Goal: Transaction & Acquisition: Purchase product/service

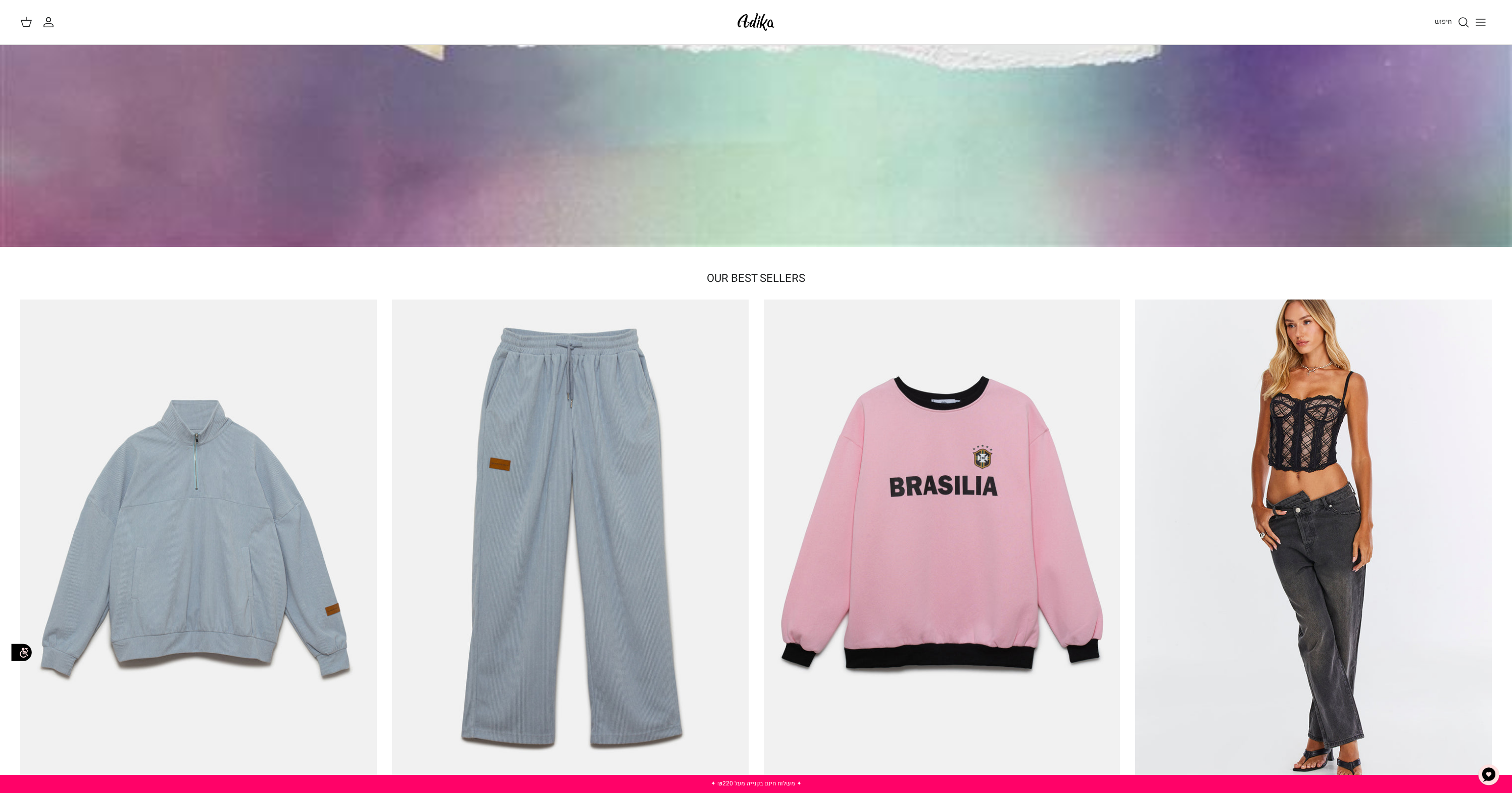
scroll to position [186, 0]
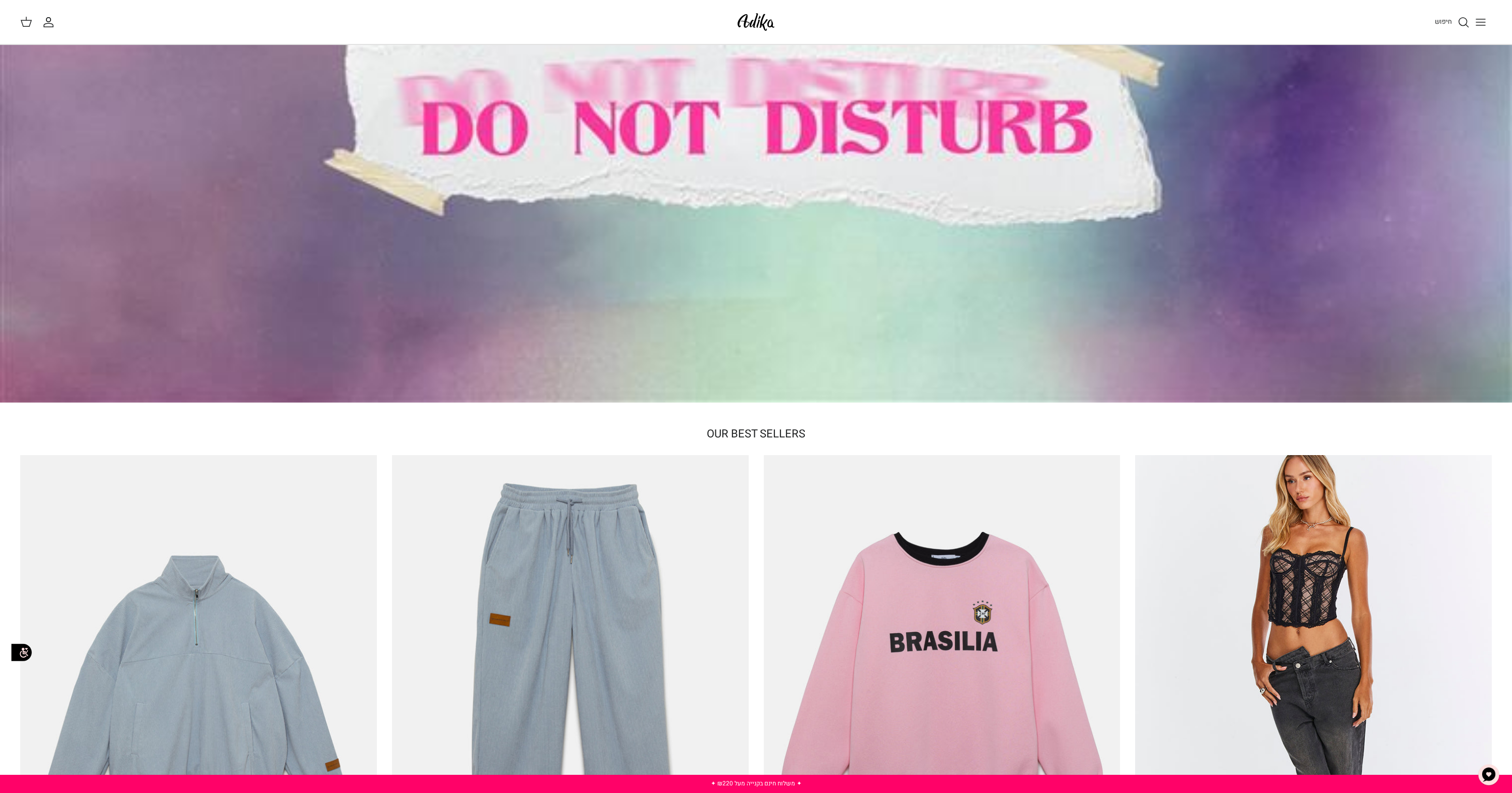
click at [1430, 20] on div "חיפוש" at bounding box center [1139, 22] width 704 height 22
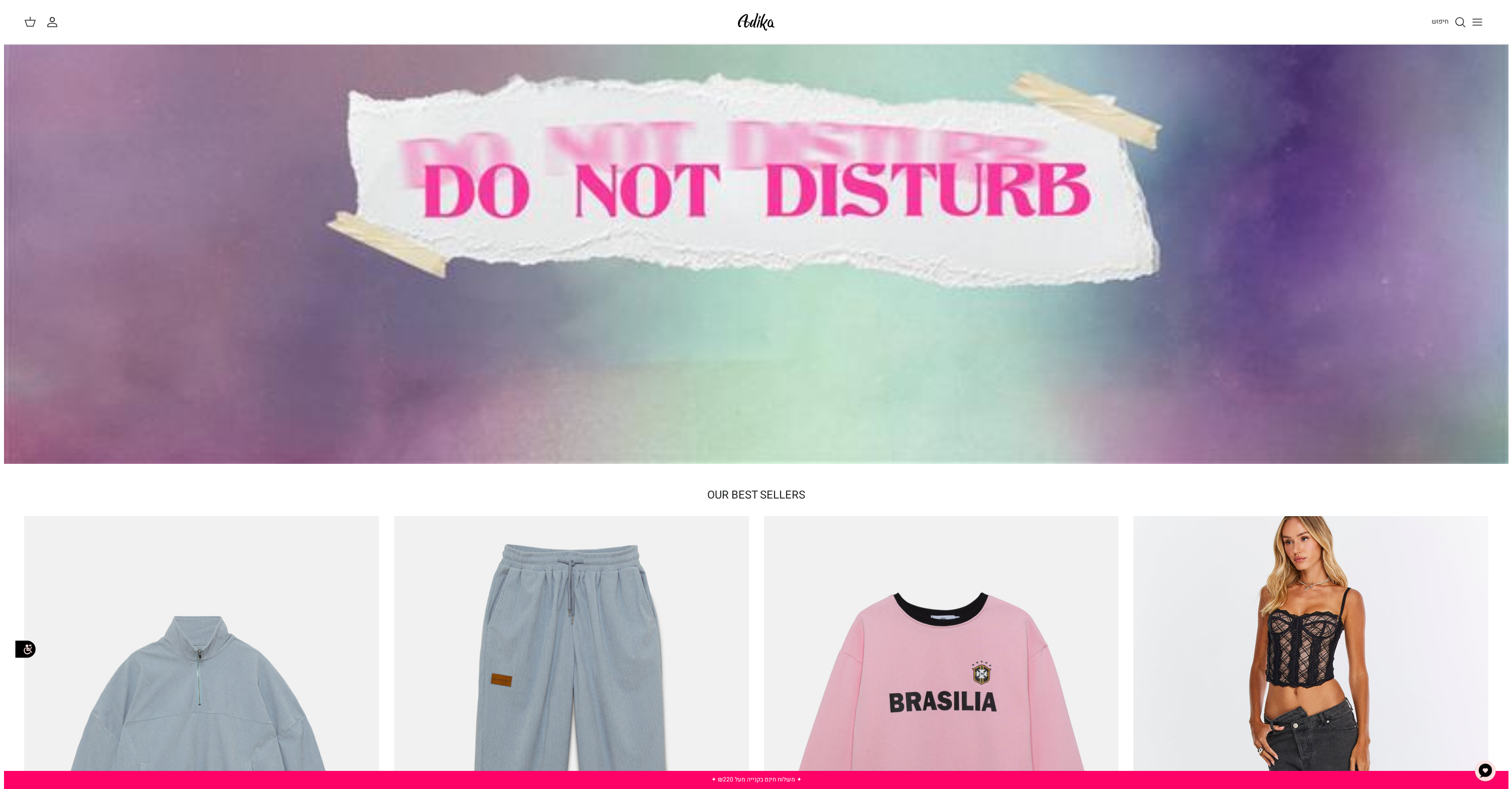
scroll to position [0, 0]
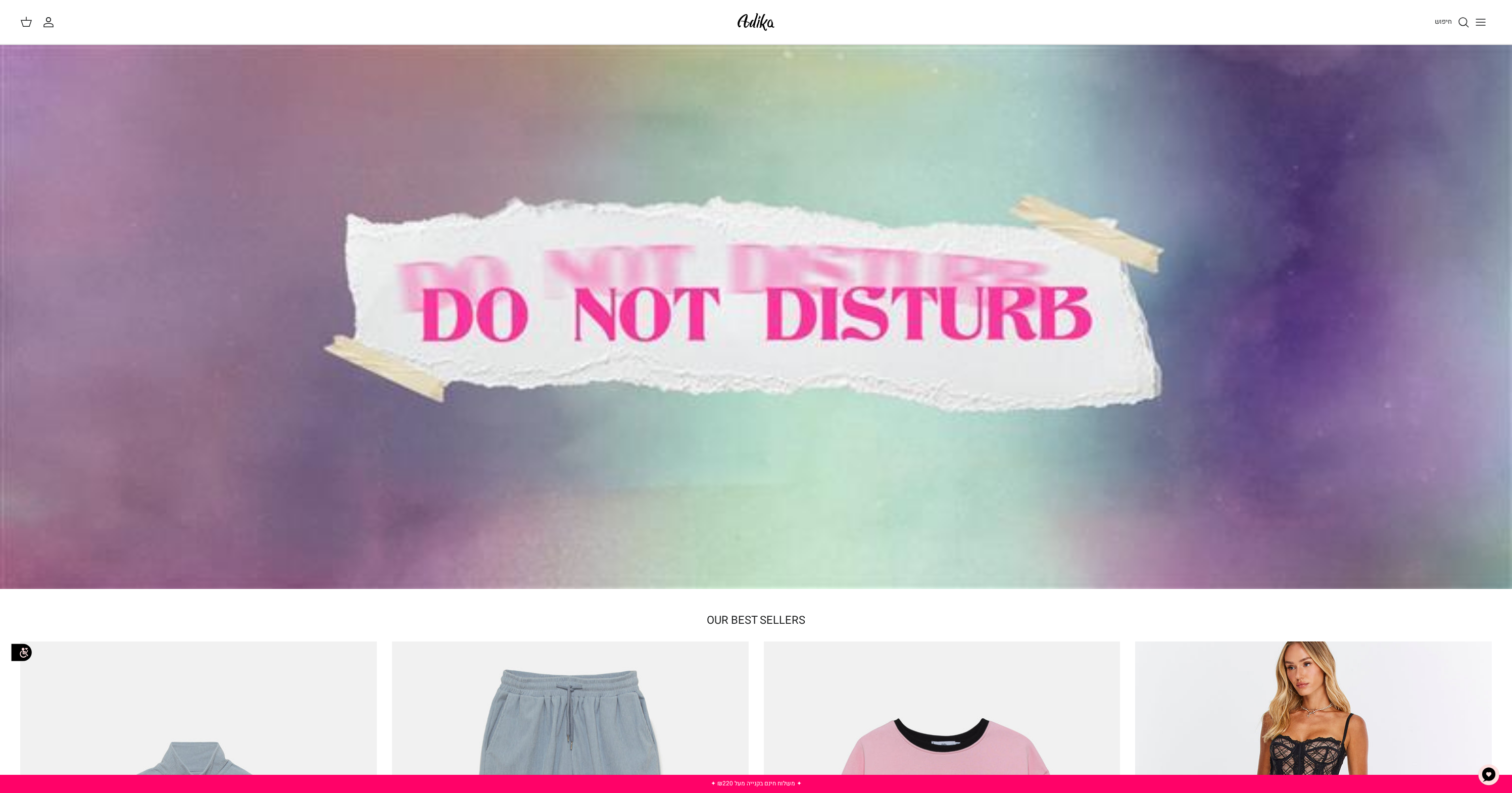
click at [1467, 21] on icon "חיפוש" at bounding box center [1463, 22] width 12 height 12
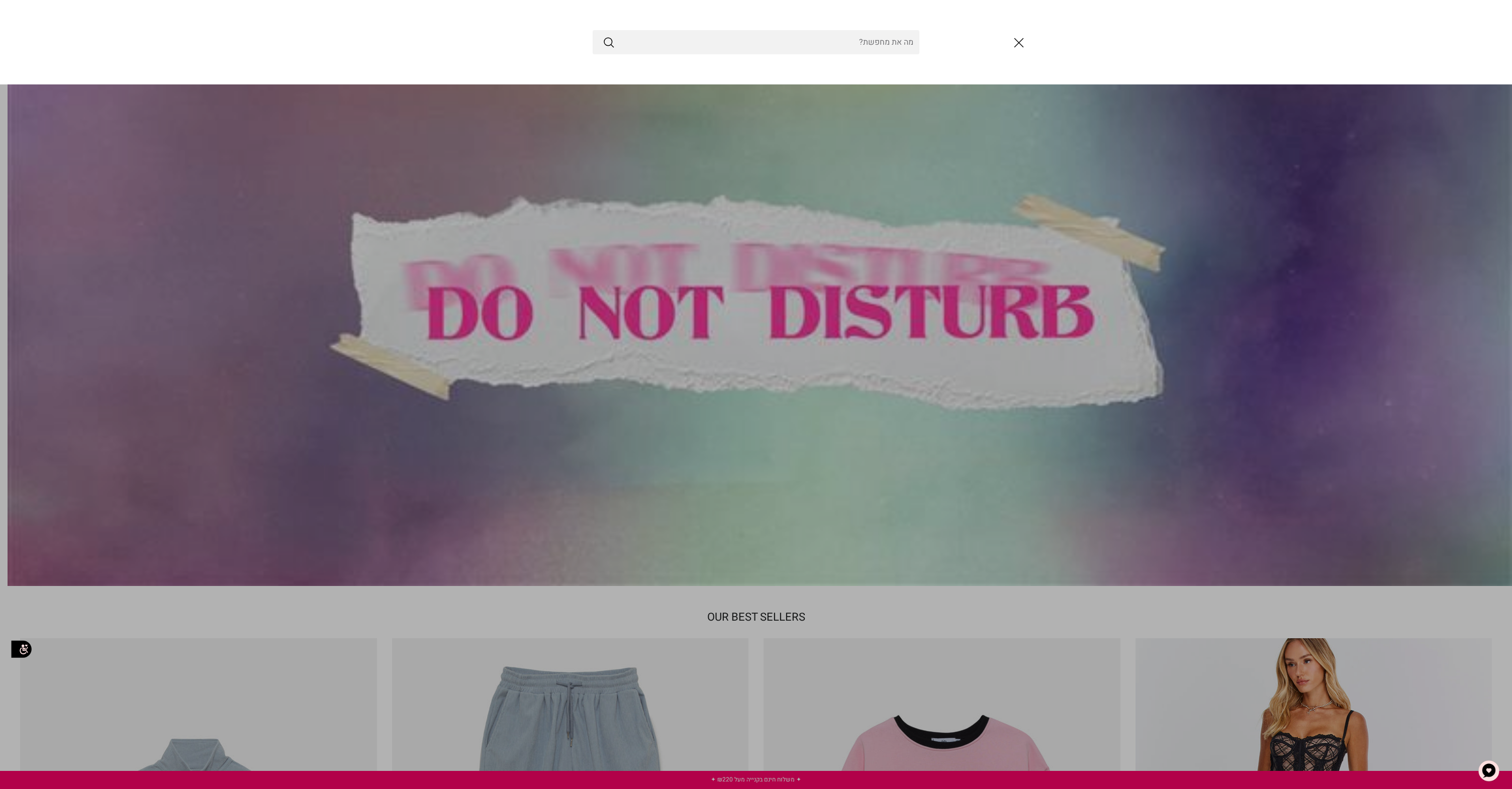
click at [1482, 22] on div at bounding box center [756, 42] width 1512 height 84
click at [896, 46] on input "Search Store" at bounding box center [756, 42] width 327 height 24
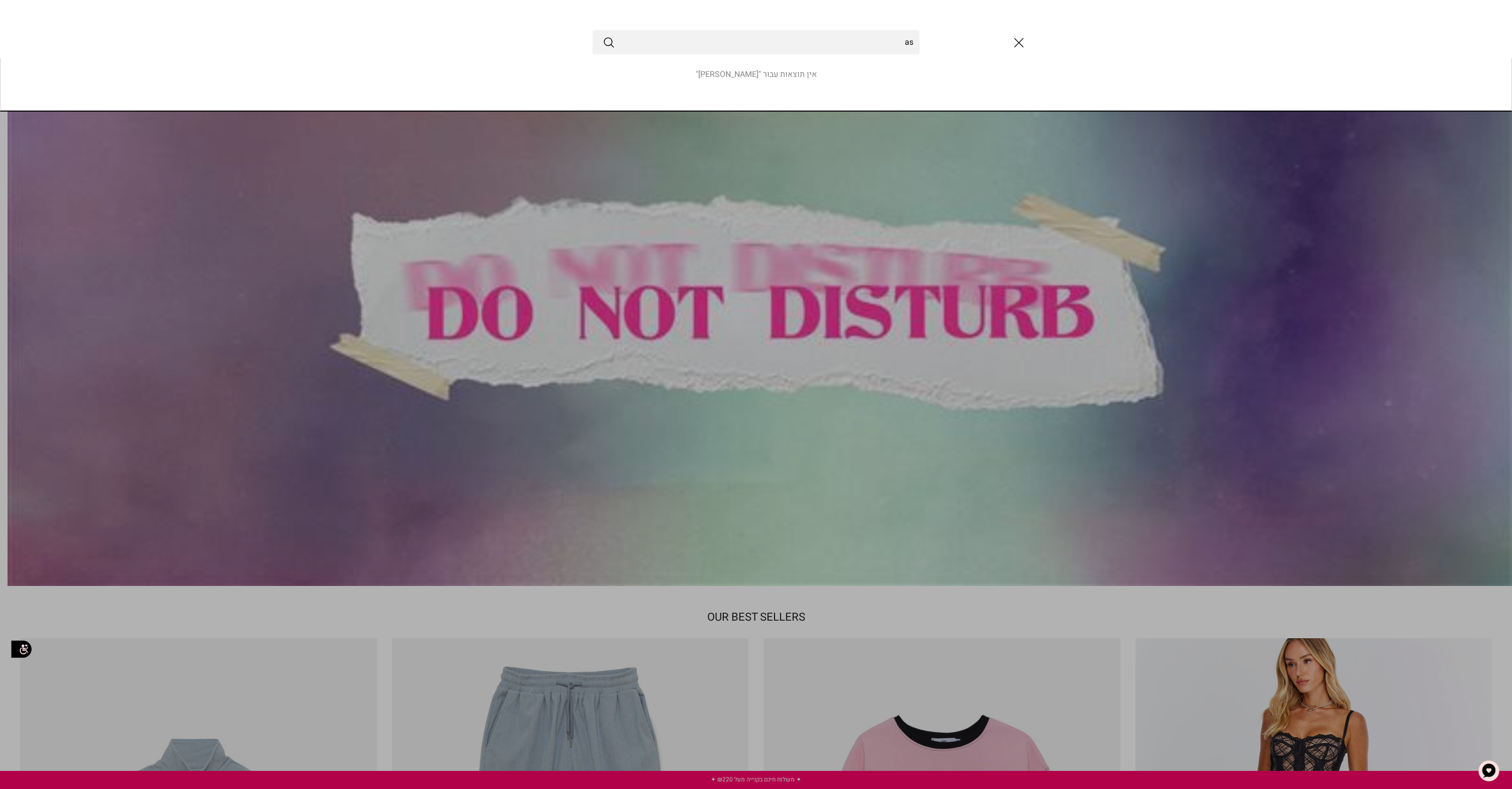
type input "a"
type input "n"
type input "מכנס שחור מידה 38"
click at [602, 36] on button "Submit" at bounding box center [608, 42] width 12 height 13
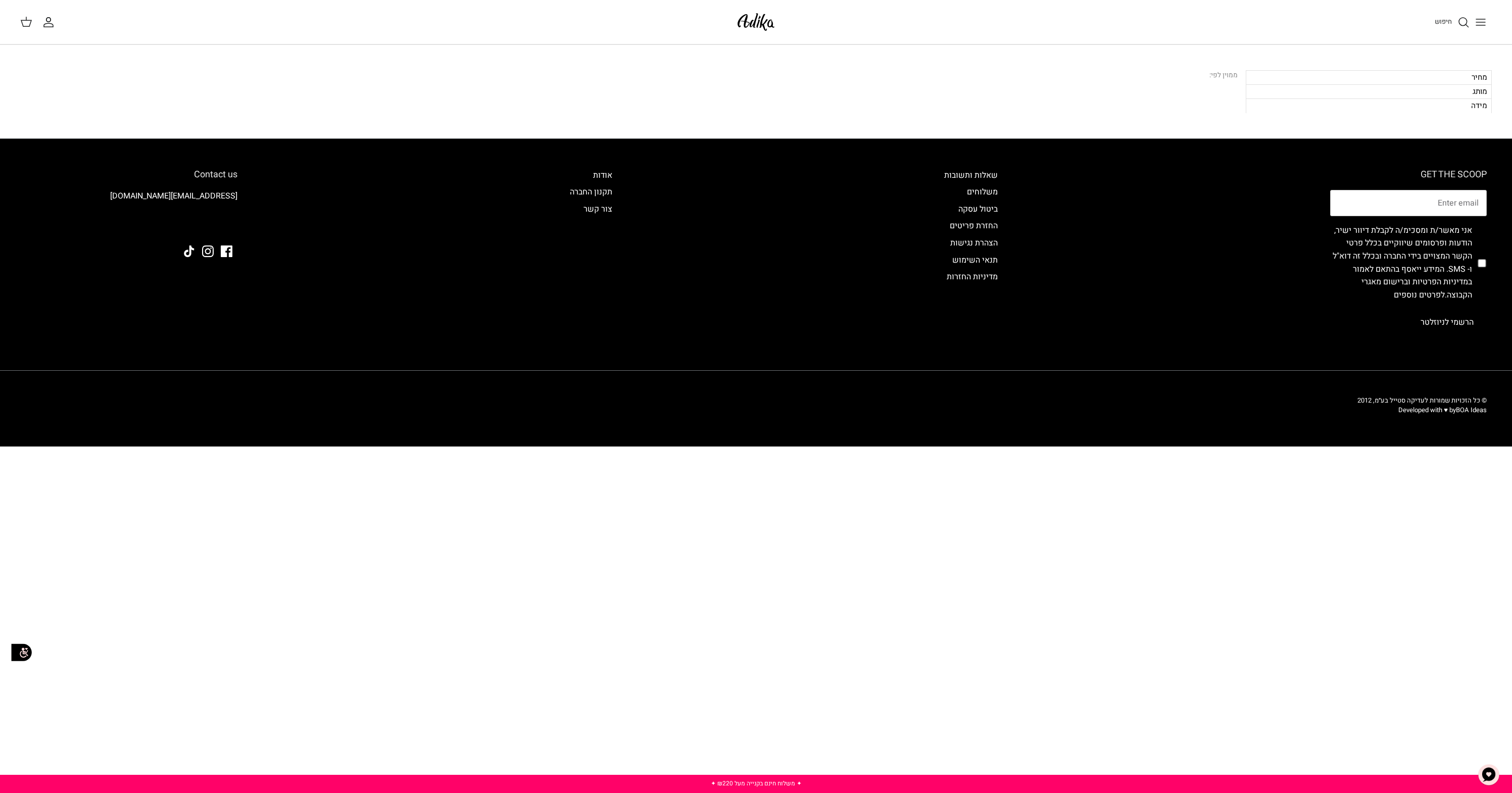
click at [1283, 93] on div "מותג" at bounding box center [1369, 91] width 246 height 14
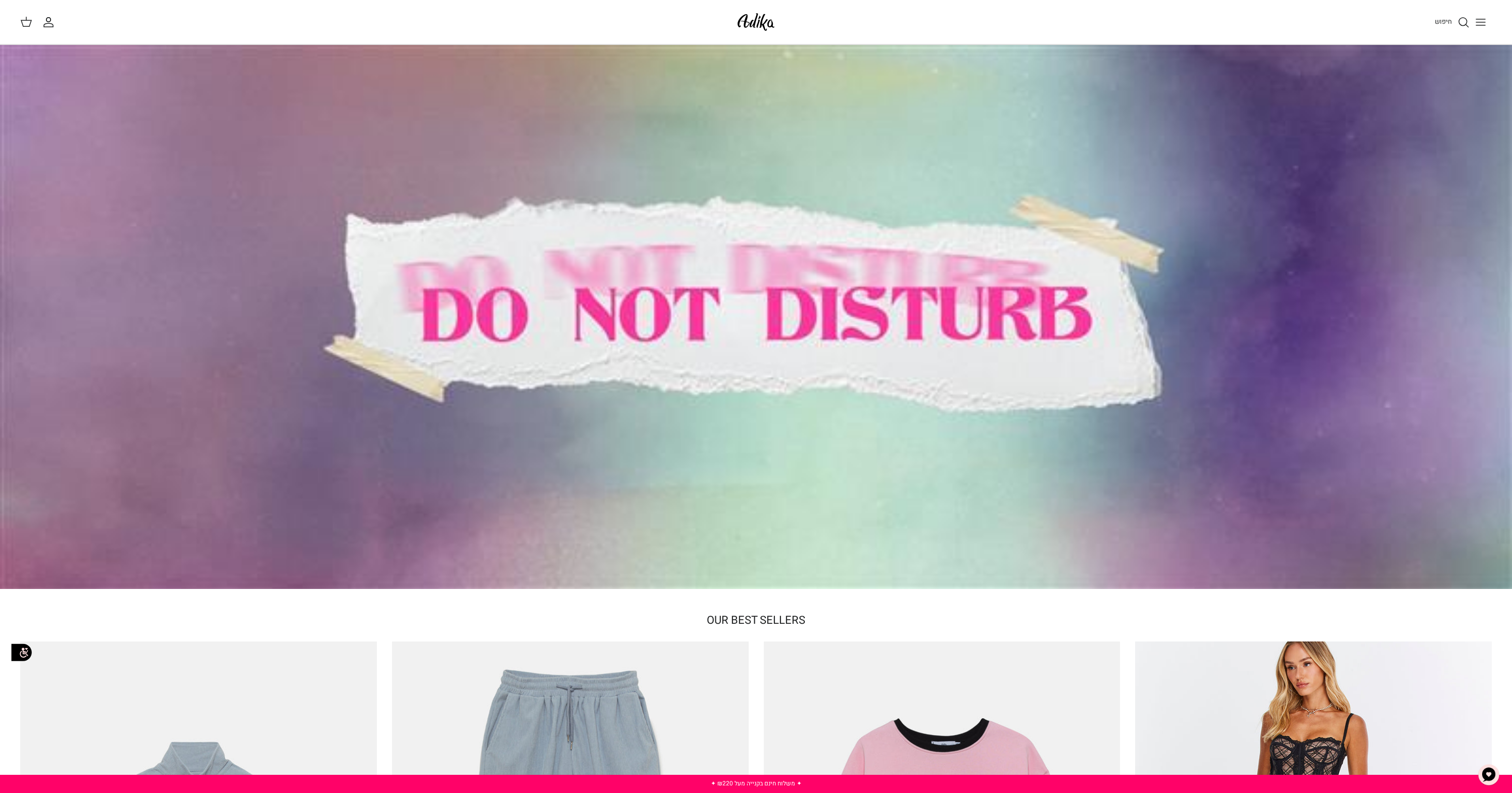
click at [1445, 21] on span "חיפוש" at bounding box center [1443, 21] width 17 height 10
